Goal: Task Accomplishment & Management: Manage account settings

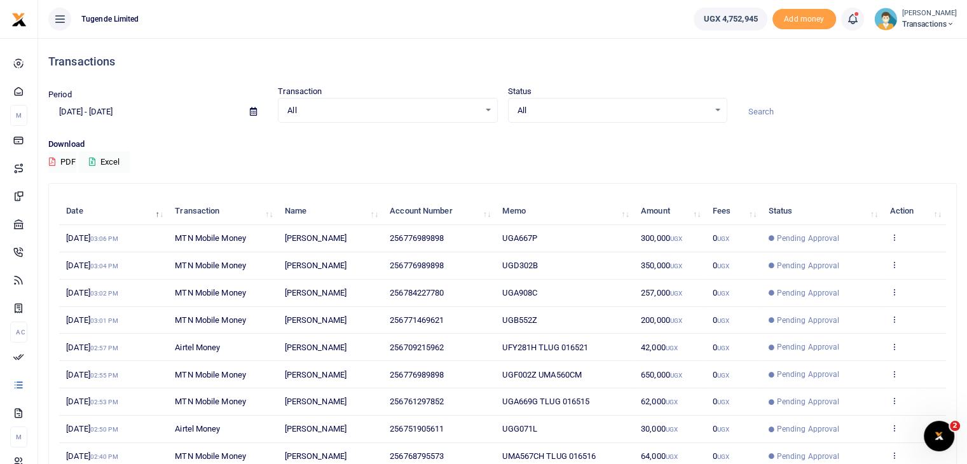
click at [887, 25] on img at bounding box center [885, 19] width 23 height 23
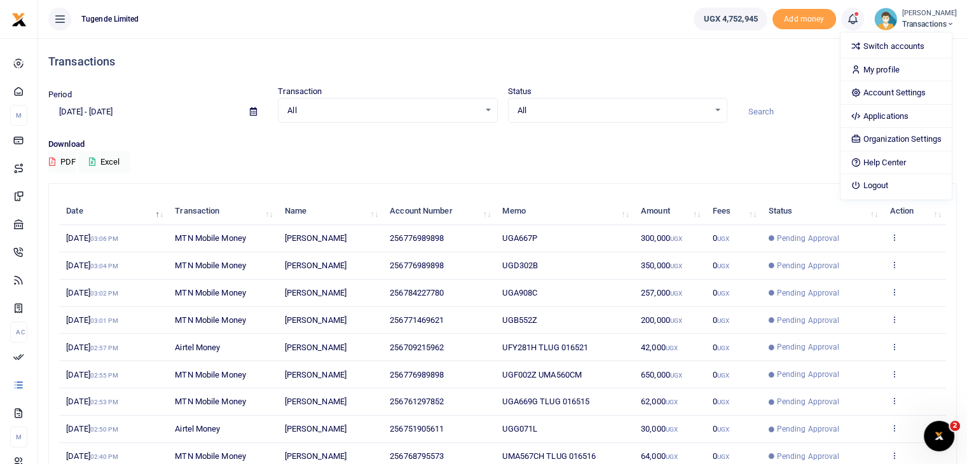
click at [477, 135] on div "Period 08/05/2025 - 09/03/2025 Transaction All Select an option... All Airtime …" at bounding box center [502, 111] width 919 height 53
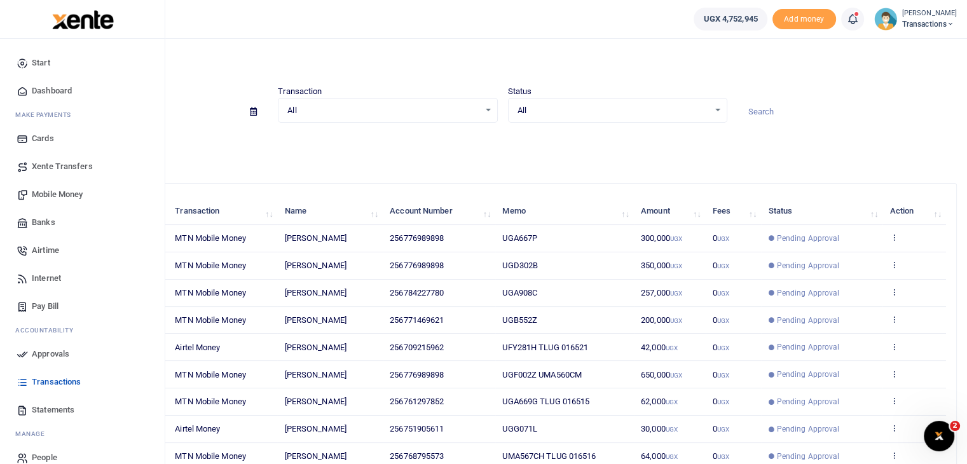
click at [48, 348] on span "Approvals" at bounding box center [51, 354] width 38 height 13
click at [46, 353] on span "Approvals" at bounding box center [51, 354] width 38 height 13
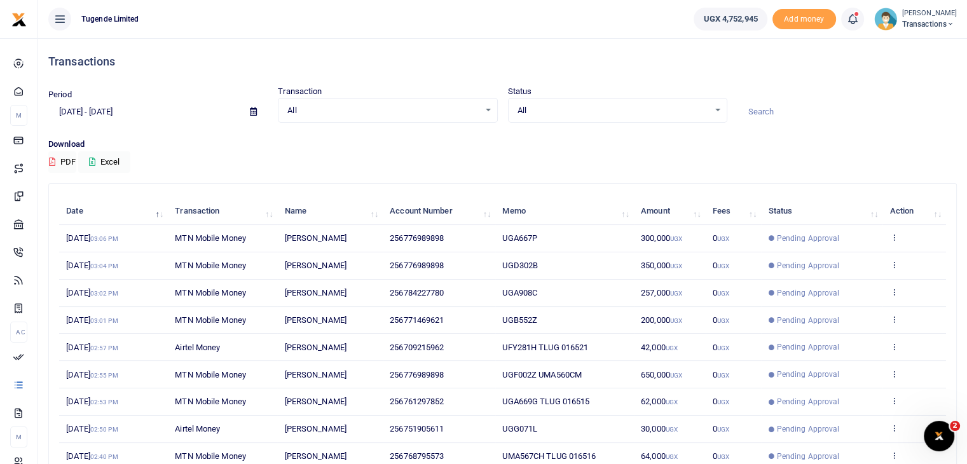
click at [888, 20] on img at bounding box center [885, 19] width 23 height 23
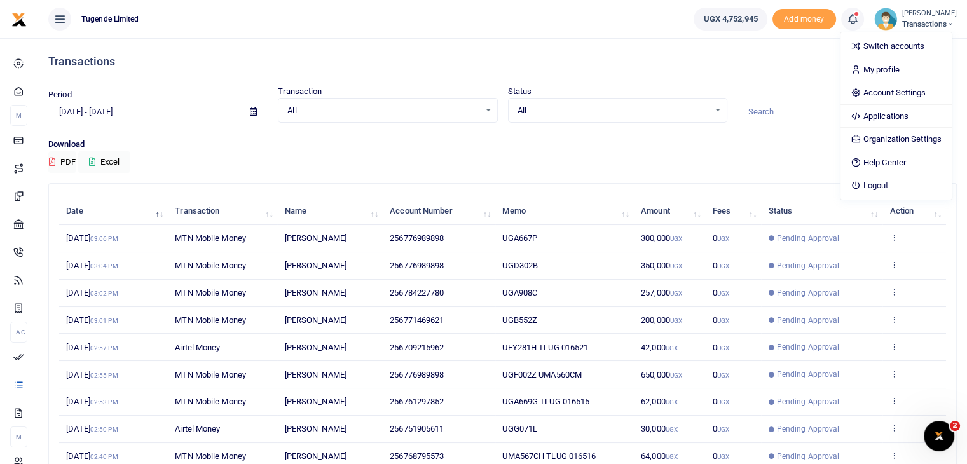
click at [887, 22] on img at bounding box center [885, 19] width 23 height 23
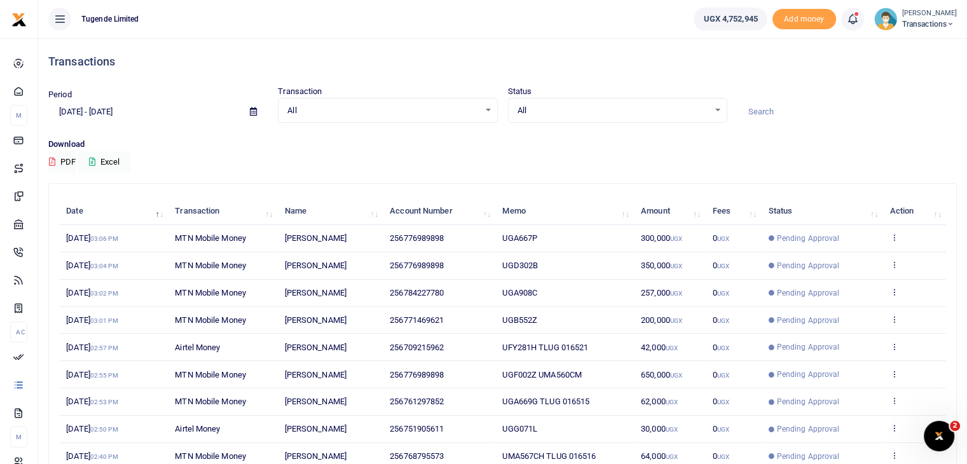
click at [887, 22] on img at bounding box center [885, 19] width 23 height 23
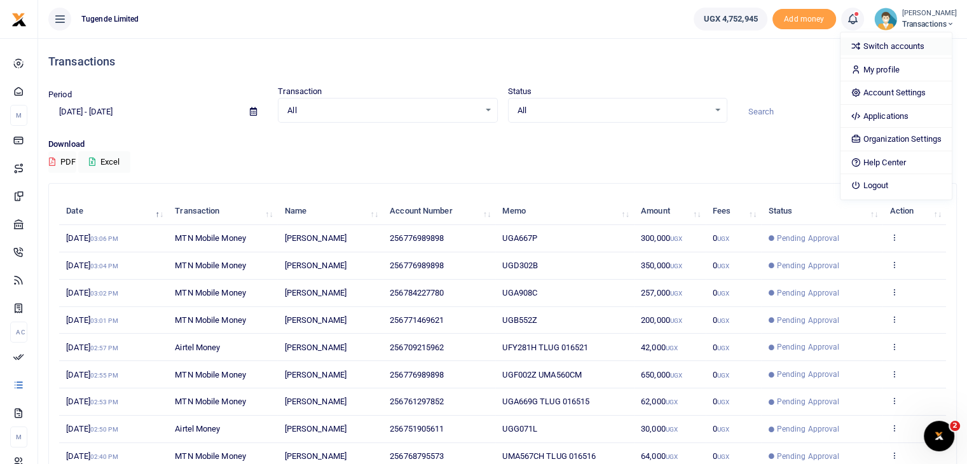
click at [890, 44] on link "Switch accounts" at bounding box center [895, 47] width 111 height 18
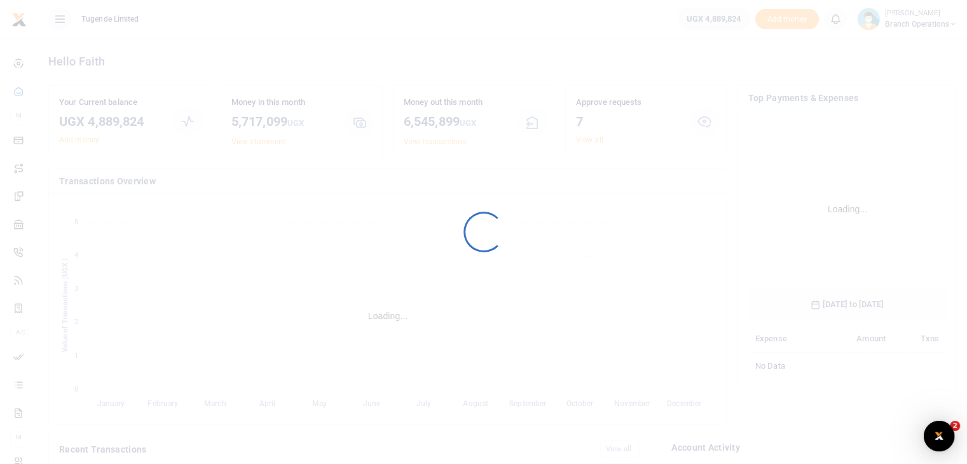
scroll to position [189, 188]
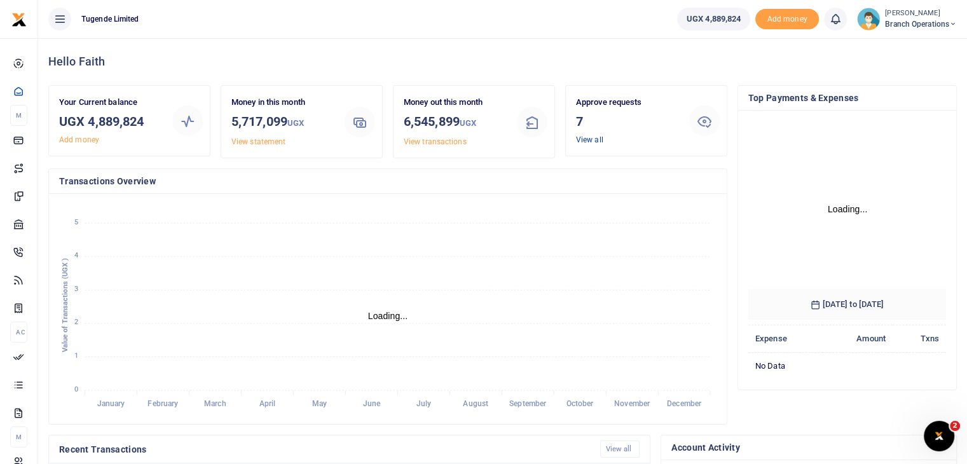
click at [593, 139] on link "View all" at bounding box center [589, 139] width 27 height 9
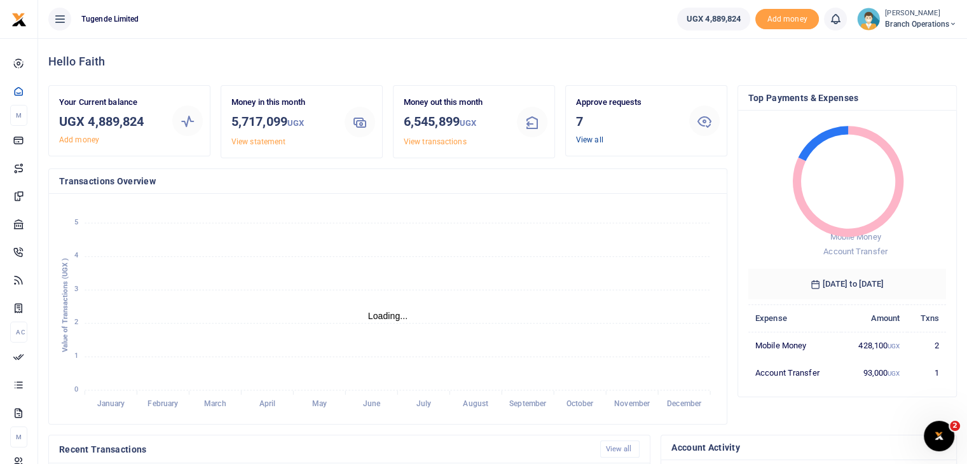
scroll to position [10, 10]
click at [591, 140] on link "View all" at bounding box center [589, 139] width 27 height 9
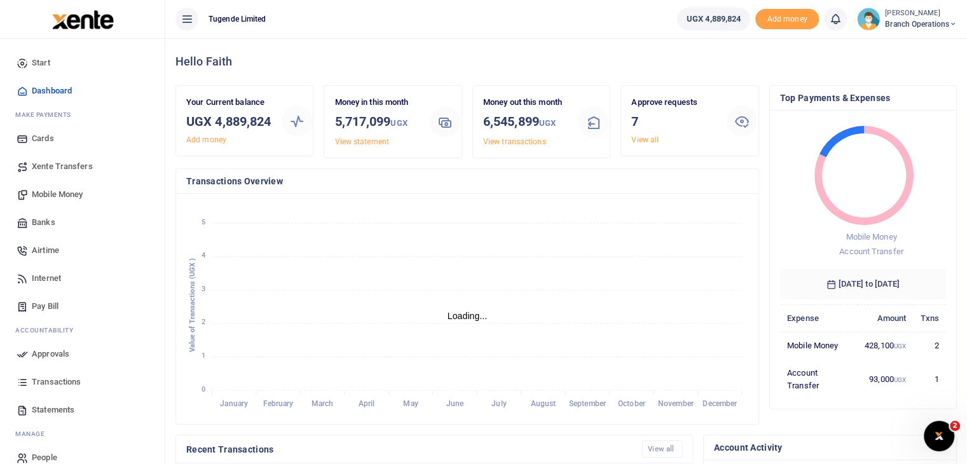
scroll to position [10, 10]
click at [639, 137] on link "View all" at bounding box center [644, 139] width 27 height 9
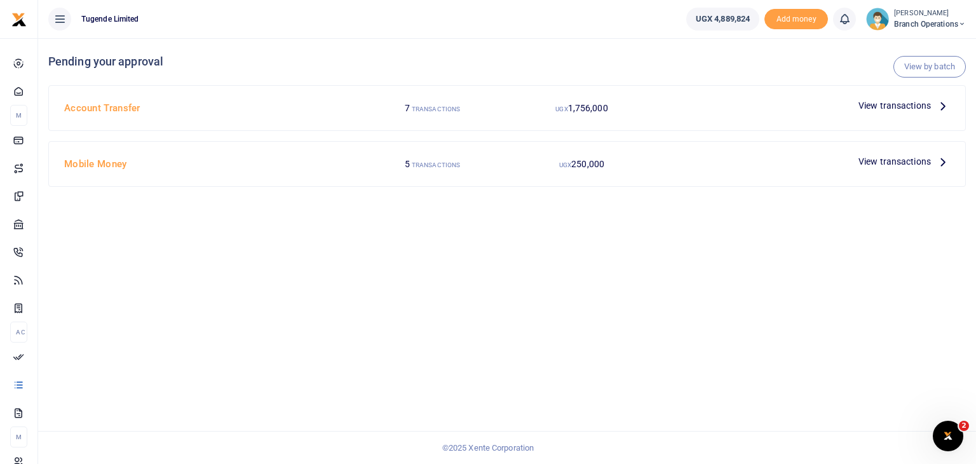
click at [878, 105] on span "View transactions" at bounding box center [895, 106] width 72 height 14
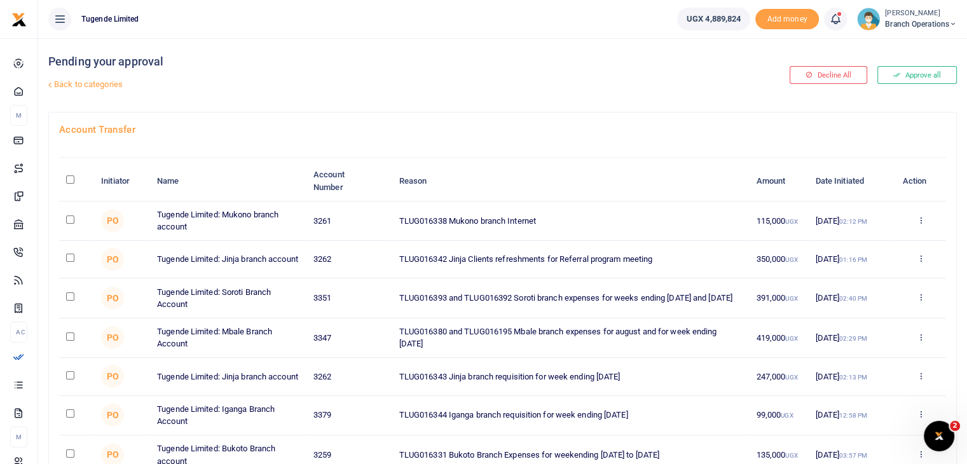
click at [71, 219] on input "checkbox" at bounding box center [70, 220] width 8 height 8
checkbox input "true"
click at [71, 259] on input "checkbox" at bounding box center [70, 258] width 8 height 8
checkbox input "true"
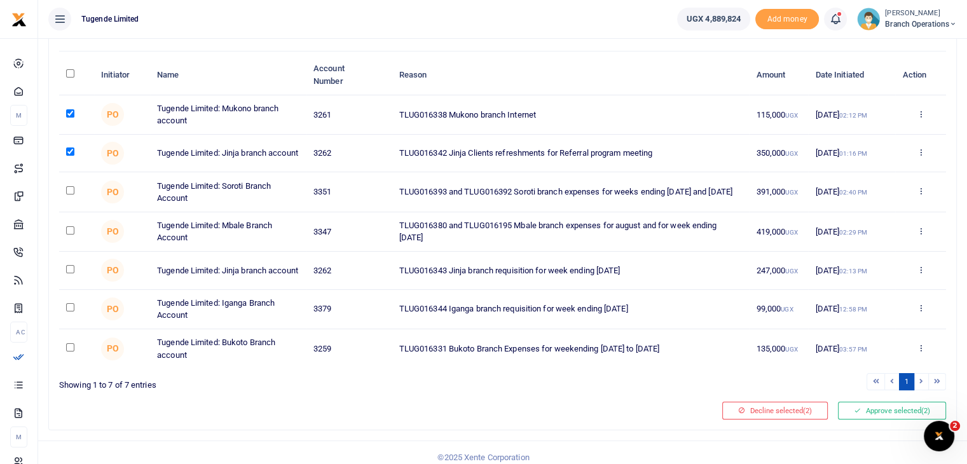
scroll to position [118, 0]
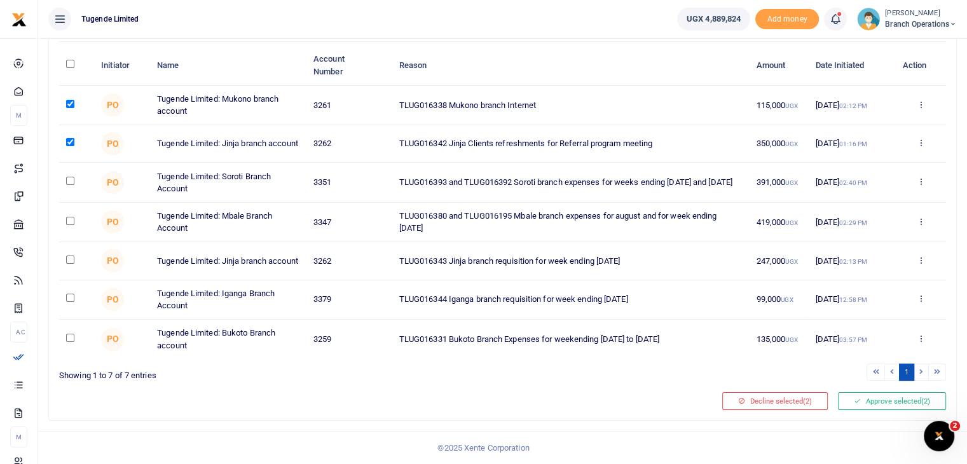
click at [68, 256] on input "checkbox" at bounding box center [70, 260] width 8 height 8
click at [71, 257] on input "checkbox" at bounding box center [70, 260] width 8 height 8
checkbox input "false"
click at [865, 402] on button "Approve selected (2)" at bounding box center [892, 401] width 108 height 18
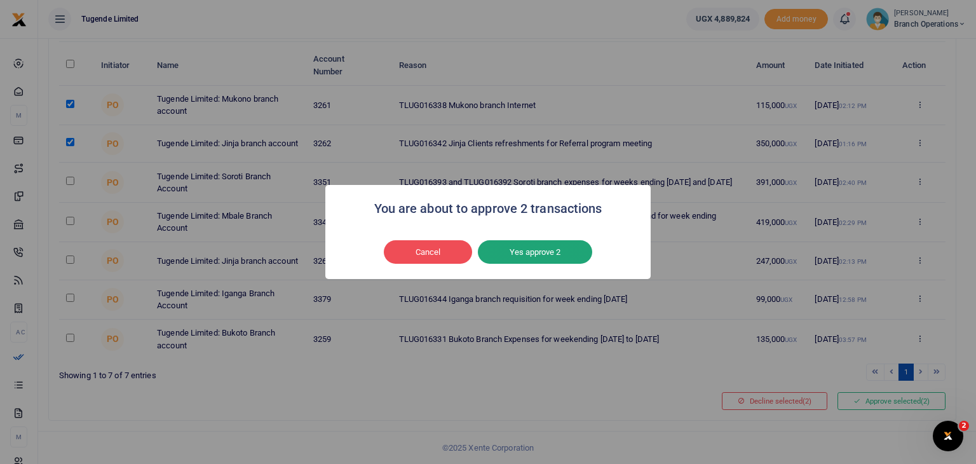
click at [545, 250] on button "Yes approve 2" at bounding box center [535, 252] width 114 height 24
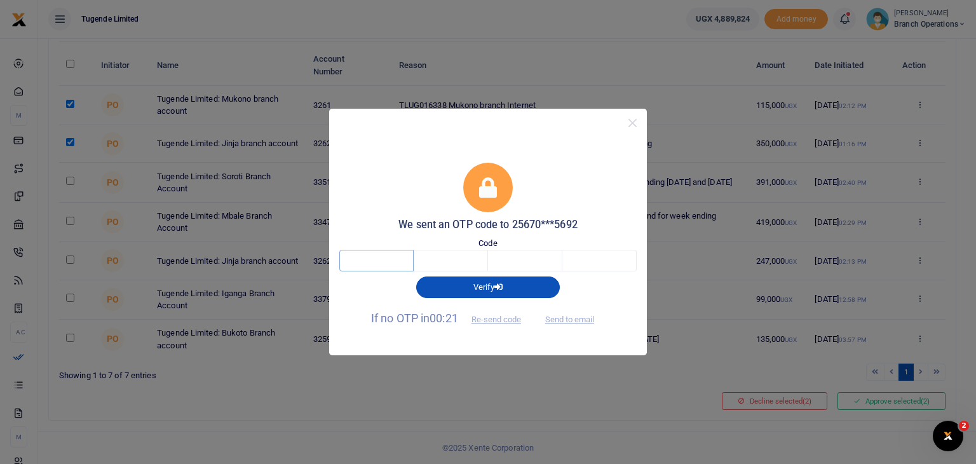
click at [400, 260] on input "text" at bounding box center [376, 261] width 74 height 22
type input "6"
type input "5"
type input "6"
type input "1"
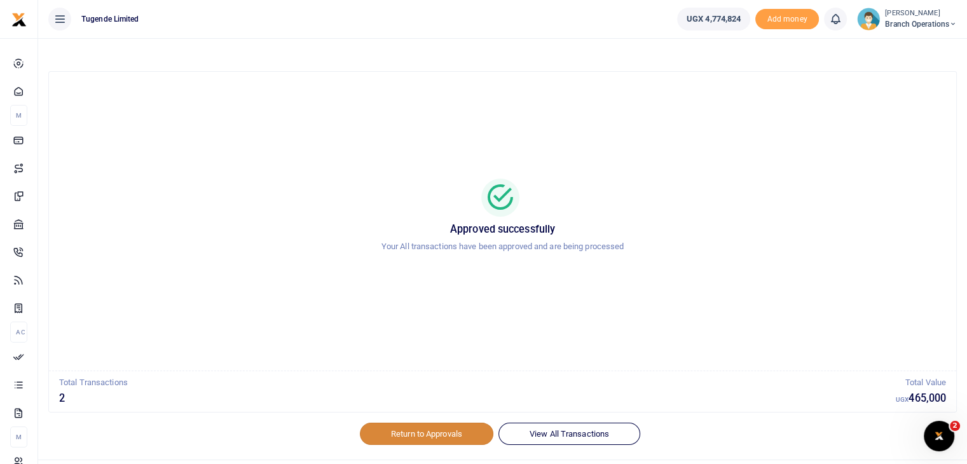
click at [455, 429] on link "Return to Approvals" at bounding box center [427, 434] width 134 height 22
click at [422, 441] on link "Return to Approvals" at bounding box center [427, 434] width 134 height 22
click at [870, 22] on img at bounding box center [868, 19] width 23 height 23
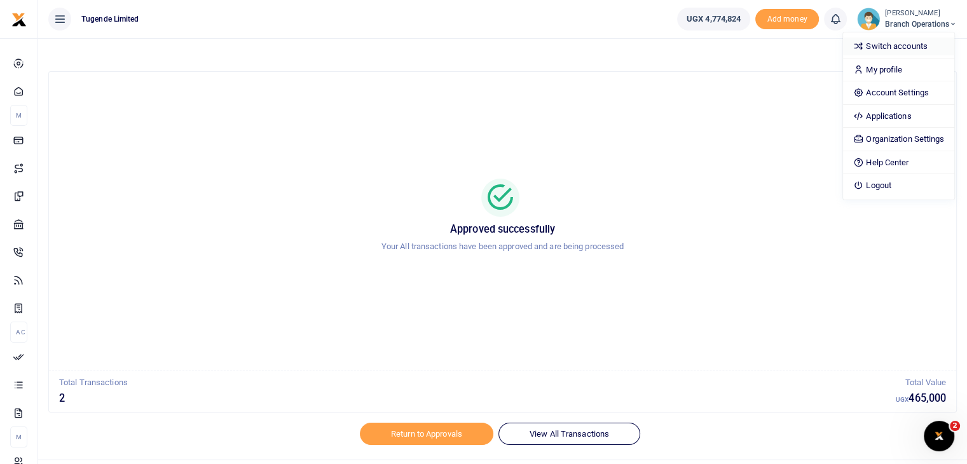
click at [870, 51] on link "Switch accounts" at bounding box center [898, 47] width 111 height 18
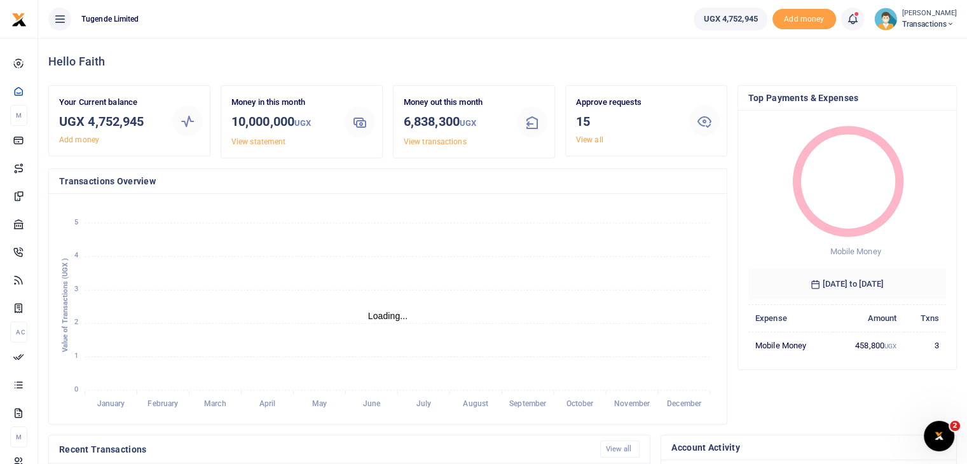
scroll to position [10, 10]
click at [596, 140] on link "View all" at bounding box center [589, 139] width 27 height 9
click at [598, 135] on link "View all" at bounding box center [589, 139] width 27 height 9
click at [595, 136] on link "View all" at bounding box center [589, 139] width 27 height 9
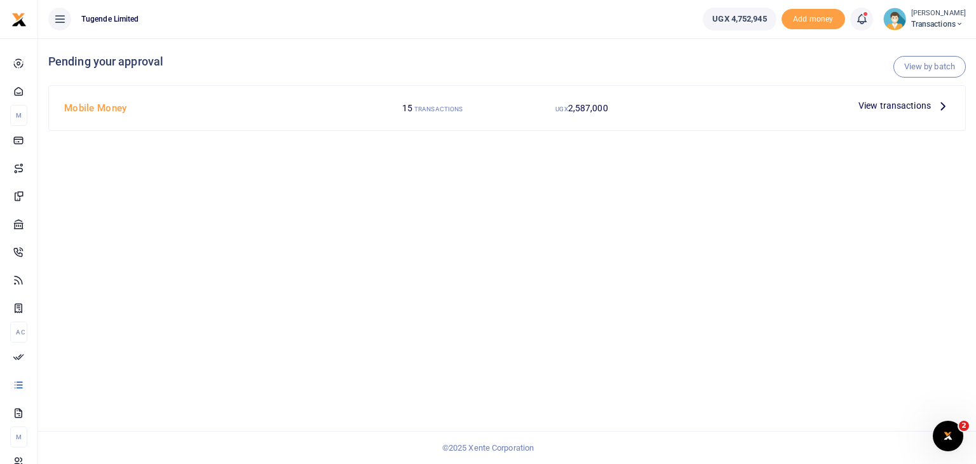
click at [880, 107] on span "View transactions" at bounding box center [895, 106] width 72 height 14
